Goal: Navigation & Orientation: Find specific page/section

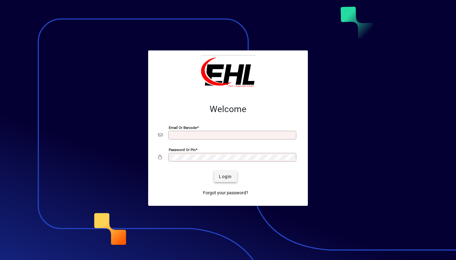
type input "**********"
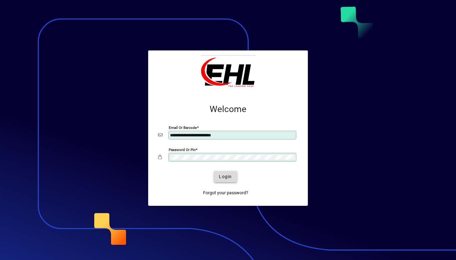
click at [218, 176] on span "submit" at bounding box center [225, 176] width 23 height 15
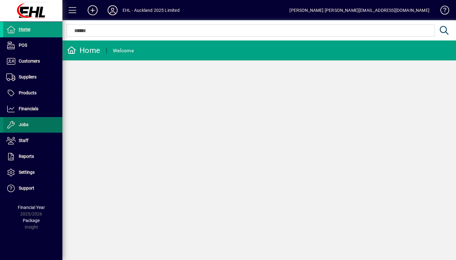
click at [34, 128] on span at bounding box center [32, 125] width 59 height 15
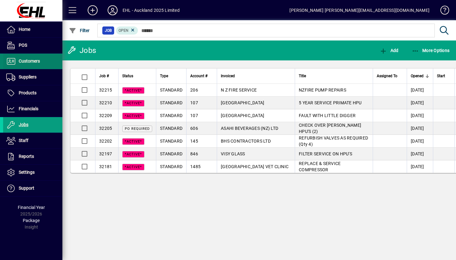
click at [40, 67] on span at bounding box center [32, 61] width 59 height 15
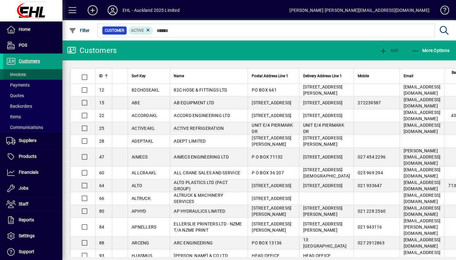
click at [38, 73] on span at bounding box center [32, 74] width 59 height 15
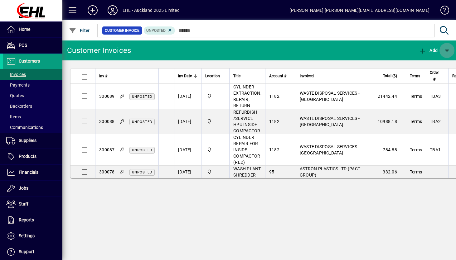
click at [448, 50] on span "button" at bounding box center [446, 50] width 15 height 15
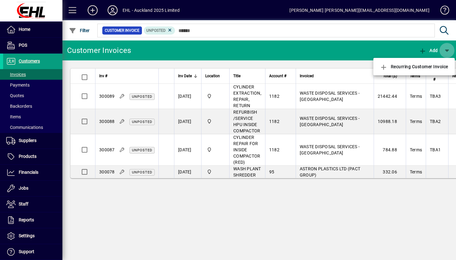
click at [448, 50] on div at bounding box center [228, 130] width 456 height 260
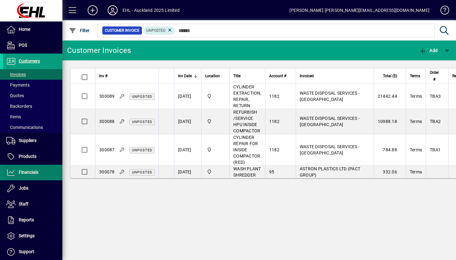
click at [27, 174] on span "Financials" at bounding box center [29, 172] width 20 height 5
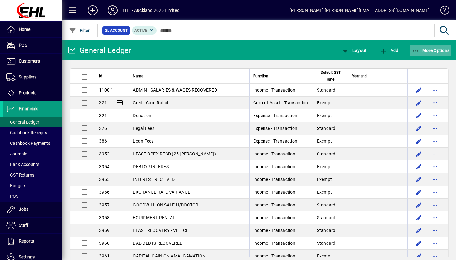
click at [437, 53] on span "More Options" at bounding box center [431, 50] width 38 height 5
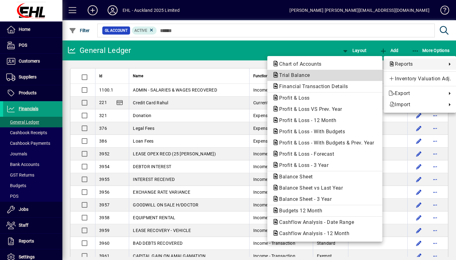
click at [319, 77] on span "Trial Balance" at bounding box center [324, 75] width 105 height 7
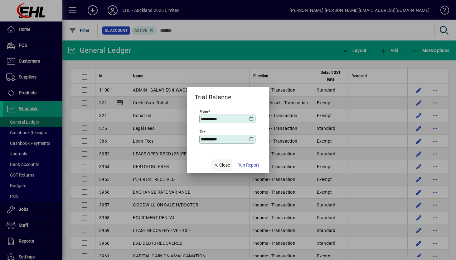
click at [219, 162] on span "Close" at bounding box center [222, 165] width 16 height 7
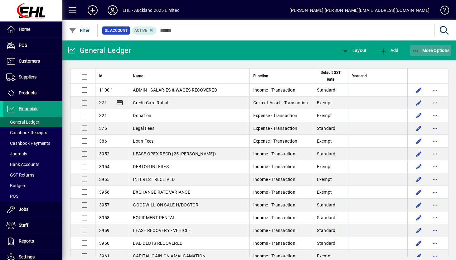
click at [448, 49] on span "More Options" at bounding box center [431, 50] width 38 height 5
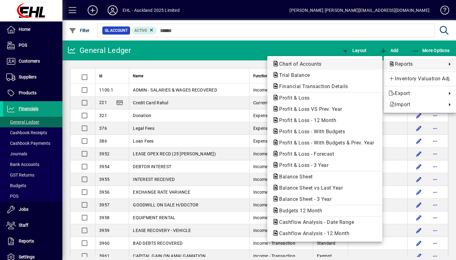
click at [325, 63] on span "Chart of Accounts" at bounding box center [324, 63] width 105 height 7
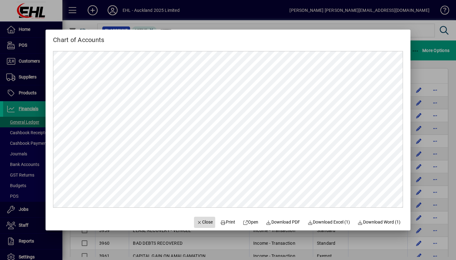
click at [205, 224] on span "Close" at bounding box center [204, 222] width 16 height 7
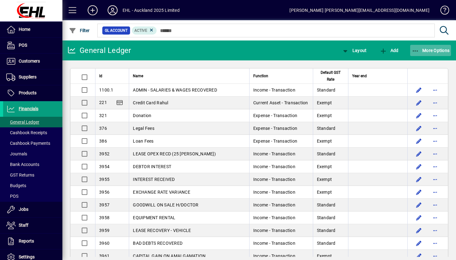
click at [432, 54] on span "button" at bounding box center [430, 50] width 41 height 15
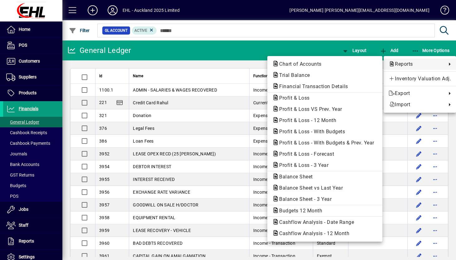
click at [317, 50] on div at bounding box center [228, 130] width 456 height 260
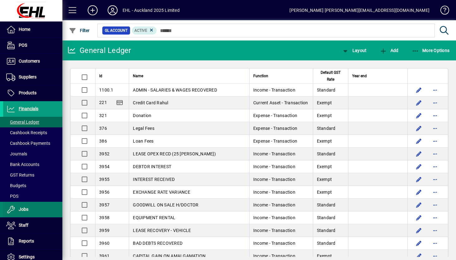
click at [20, 210] on span "Jobs" at bounding box center [24, 209] width 10 height 5
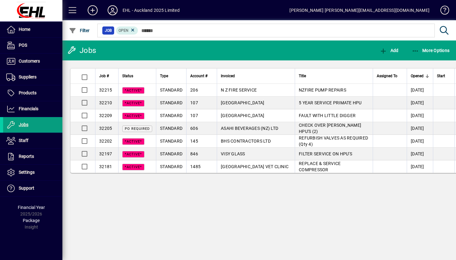
click at [29, 63] on span "Customers" at bounding box center [29, 61] width 21 height 5
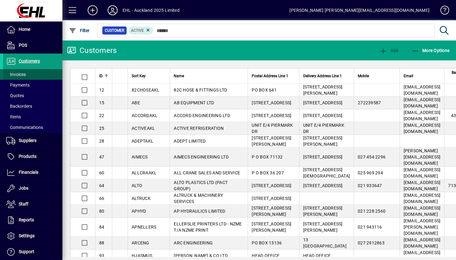
click at [27, 73] on span at bounding box center [32, 74] width 59 height 15
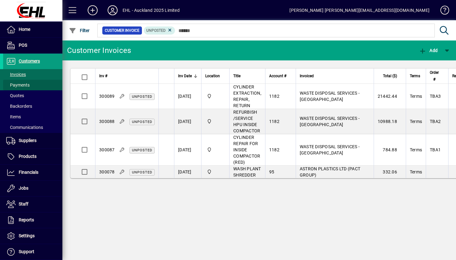
click at [25, 83] on span "Payments" at bounding box center [17, 85] width 23 height 5
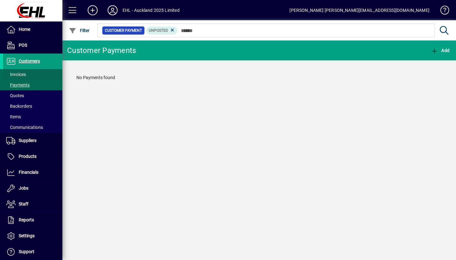
click at [25, 75] on span "Invoices" at bounding box center [16, 74] width 20 height 5
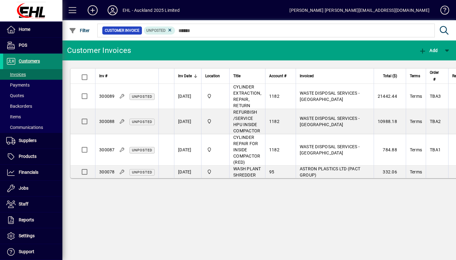
click at [33, 61] on span "Customers" at bounding box center [29, 61] width 21 height 5
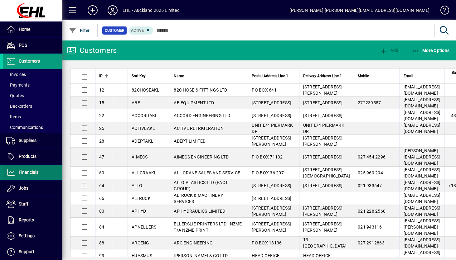
click at [26, 176] on span "Financials" at bounding box center [20, 172] width 35 height 7
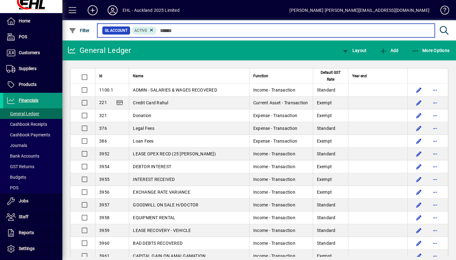
scroll to position [9, 0]
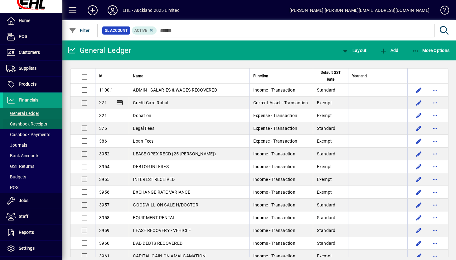
click at [40, 122] on span "Cashbook Receipts" at bounding box center [26, 124] width 41 height 5
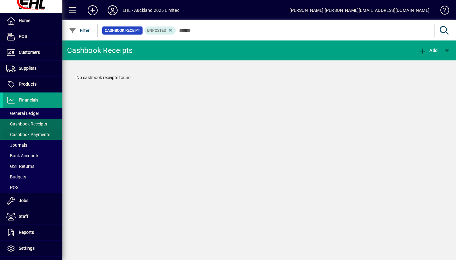
click at [37, 131] on span at bounding box center [32, 134] width 59 height 15
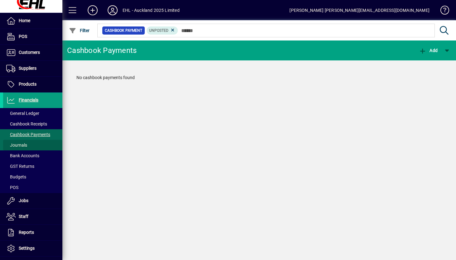
click at [30, 142] on span at bounding box center [32, 145] width 59 height 15
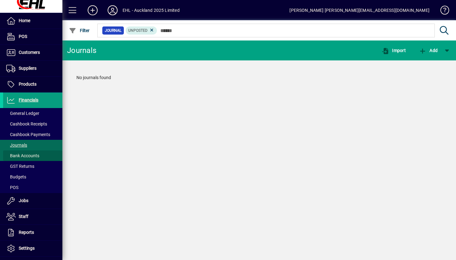
click at [29, 152] on span at bounding box center [32, 155] width 59 height 15
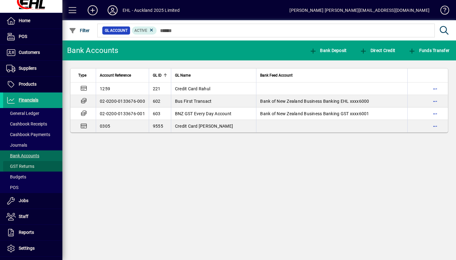
click at [27, 164] on span "GST Returns" at bounding box center [20, 166] width 28 height 5
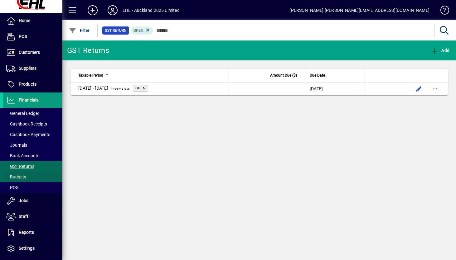
click at [25, 173] on span at bounding box center [32, 177] width 59 height 15
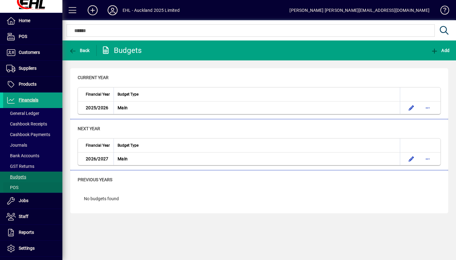
click at [22, 182] on span at bounding box center [32, 187] width 59 height 15
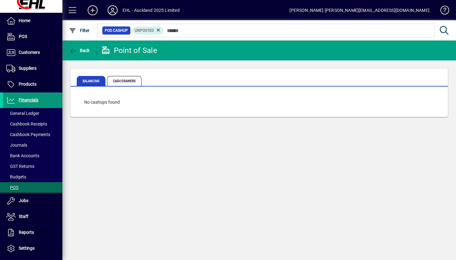
click at [33, 101] on span "Financials" at bounding box center [29, 100] width 20 height 5
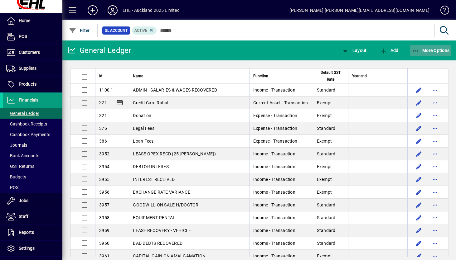
click at [422, 51] on span "More Options" at bounding box center [431, 50] width 38 height 5
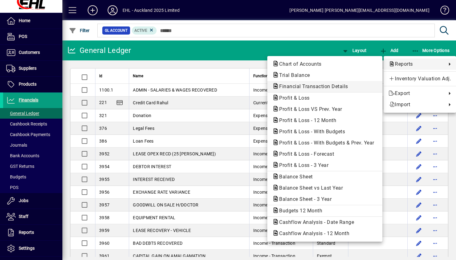
click at [330, 86] on span "Financial Transaction Details" at bounding box center [311, 87] width 79 height 6
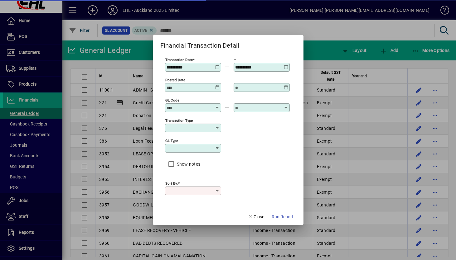
type input "****"
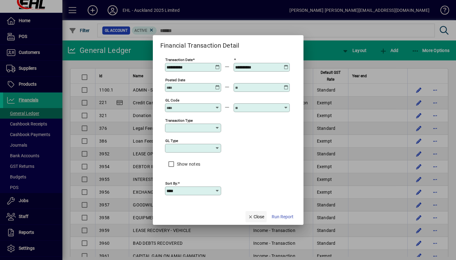
click at [261, 219] on span "Close" at bounding box center [256, 217] width 16 height 7
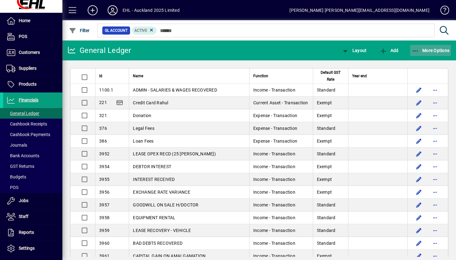
click at [443, 54] on span "button" at bounding box center [430, 50] width 41 height 15
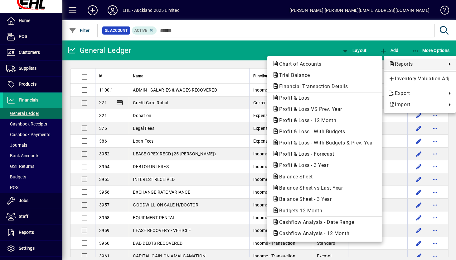
click at [369, 48] on div at bounding box center [228, 130] width 456 height 260
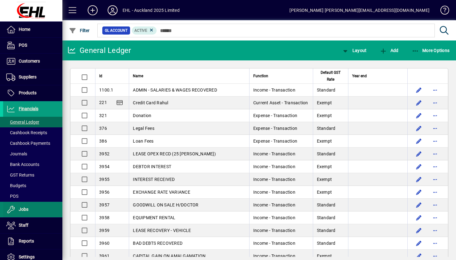
scroll to position [55, 0]
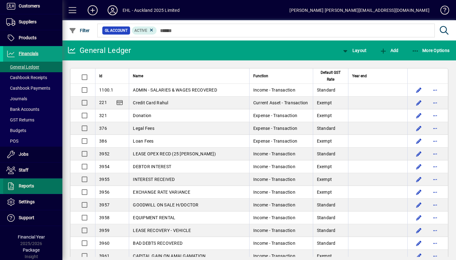
click at [21, 190] on span at bounding box center [32, 186] width 59 height 15
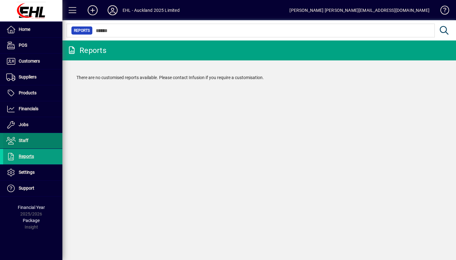
click at [30, 139] on span at bounding box center [32, 140] width 59 height 15
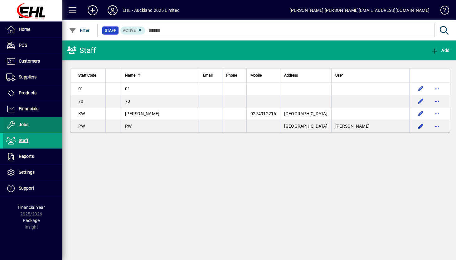
click at [30, 124] on span at bounding box center [32, 125] width 59 height 15
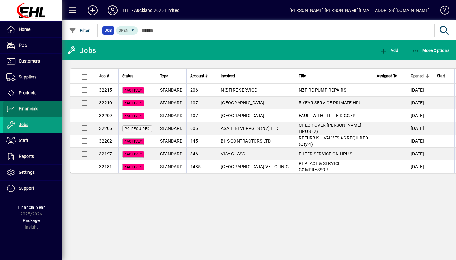
click at [33, 109] on span "Financials" at bounding box center [29, 108] width 20 height 5
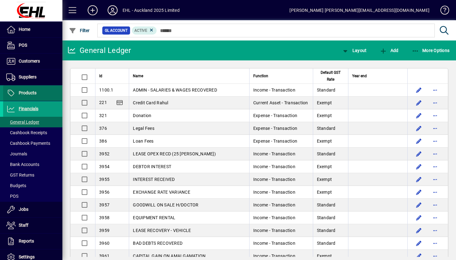
click at [31, 93] on span "Products" at bounding box center [28, 92] width 18 height 5
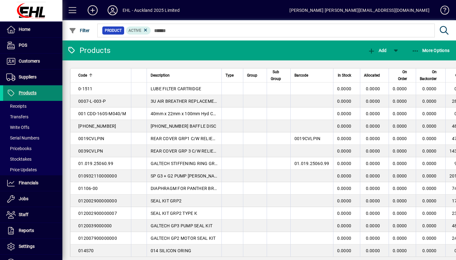
click at [31, 93] on span "Products" at bounding box center [28, 92] width 18 height 5
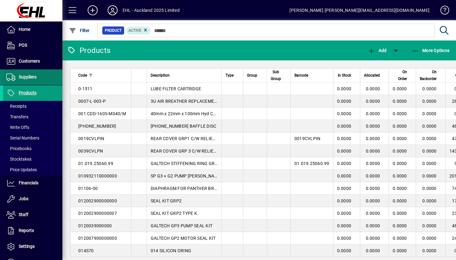
click at [31, 80] on span "Suppliers" at bounding box center [19, 77] width 33 height 7
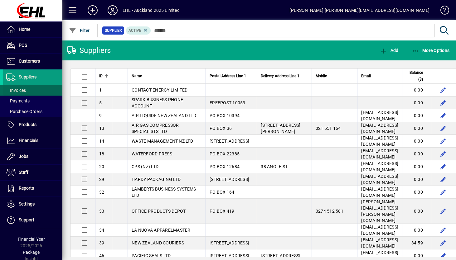
click at [28, 89] on span at bounding box center [32, 90] width 59 height 15
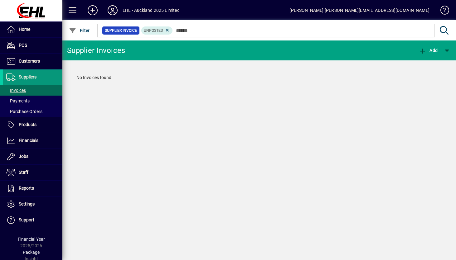
click at [31, 81] on span at bounding box center [32, 77] width 59 height 15
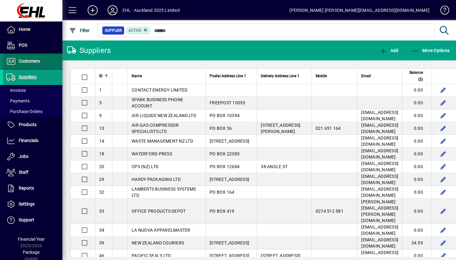
click at [32, 65] on span at bounding box center [32, 61] width 59 height 15
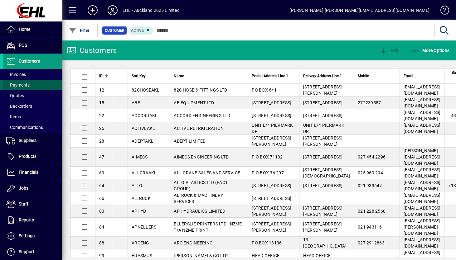
click at [28, 84] on span "Payments" at bounding box center [17, 85] width 23 height 5
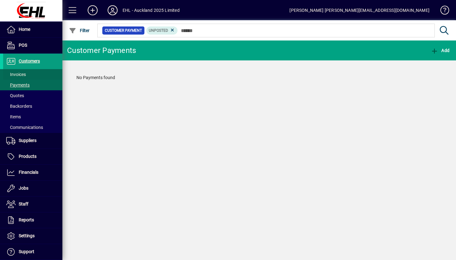
click at [31, 73] on span at bounding box center [32, 74] width 59 height 15
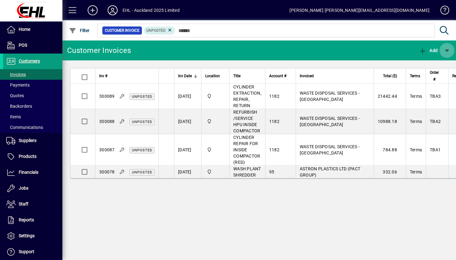
click at [448, 50] on span "button" at bounding box center [446, 50] width 15 height 15
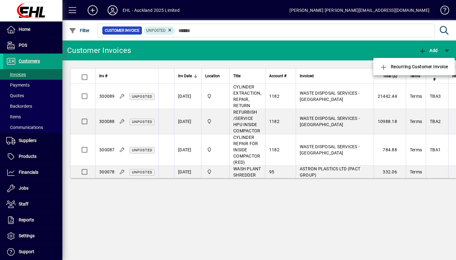
click at [387, 51] on div at bounding box center [228, 130] width 456 height 260
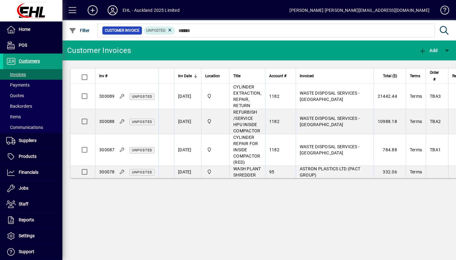
click at [161, 14] on div "EHL - Auckland 2025 Limited" at bounding box center [151, 10] width 57 height 10
click at [116, 8] on icon at bounding box center [112, 10] width 12 height 10
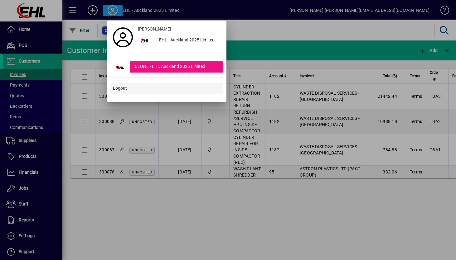
click at [129, 88] on span at bounding box center [166, 88] width 113 height 15
